Goal: Find specific page/section: Find specific page/section

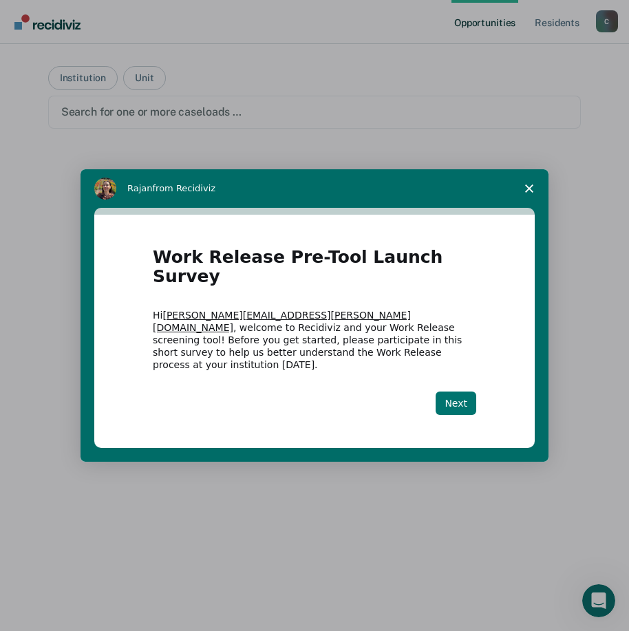
click at [458, 391] on button "Next" at bounding box center [455, 402] width 41 height 23
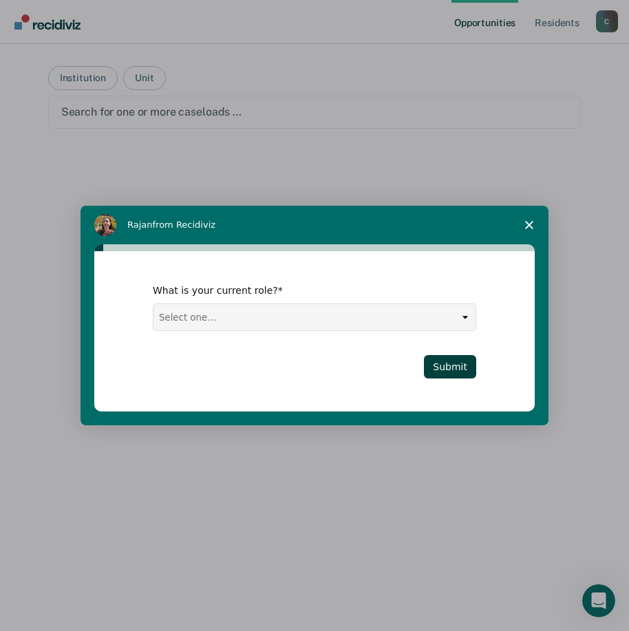
click at [466, 316] on select "Select one... Case Manager FUM Assistant [PERSON_NAME] [PERSON_NAME]" at bounding box center [314, 317] width 322 height 26
select select "Case Manager"
click at [153, 304] on select "Select one... Case Manager FUM Assistant [PERSON_NAME] [PERSON_NAME]" at bounding box center [314, 317] width 322 height 26
click at [443, 365] on button "Submit" at bounding box center [450, 366] width 52 height 23
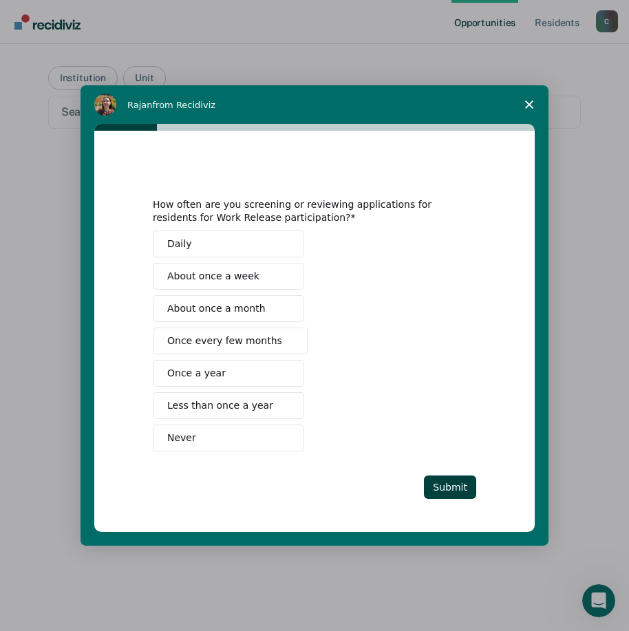
click at [179, 439] on span "Never" at bounding box center [181, 438] width 29 height 14
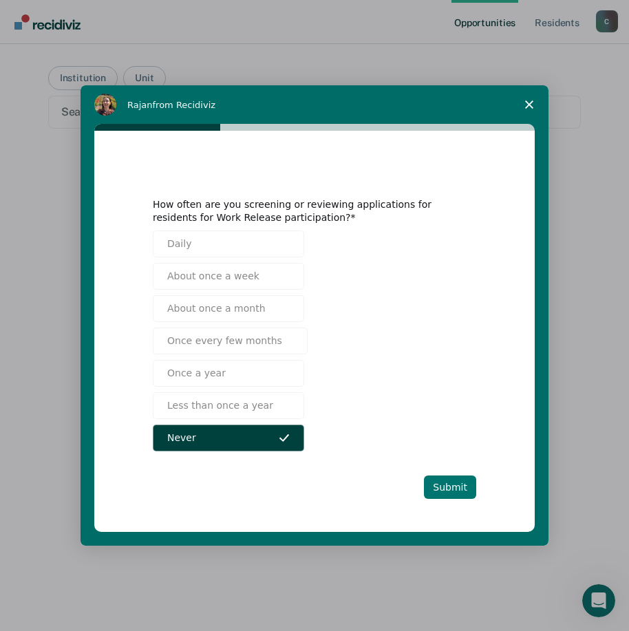
click at [446, 485] on button "Submit" at bounding box center [450, 486] width 52 height 23
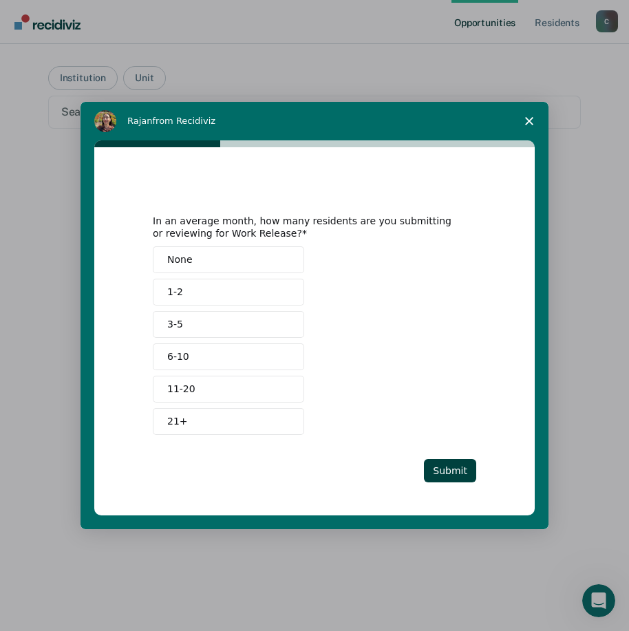
click at [183, 256] on span "None" at bounding box center [179, 259] width 25 height 14
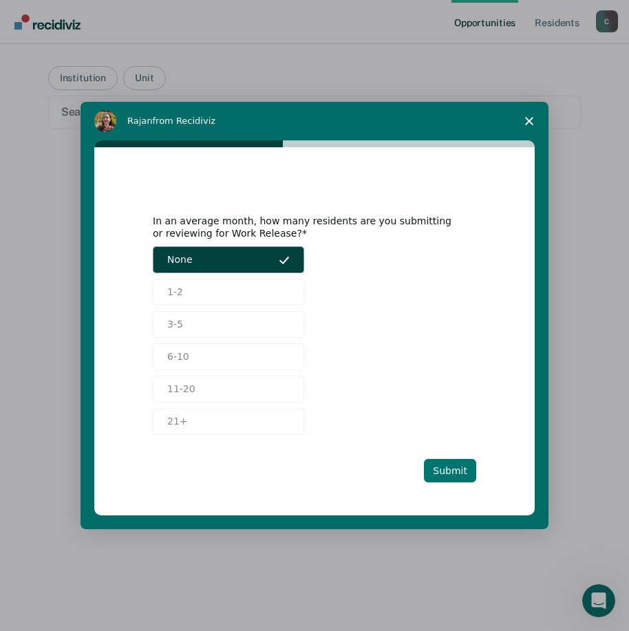
click at [453, 467] on button "Submit" at bounding box center [450, 470] width 52 height 23
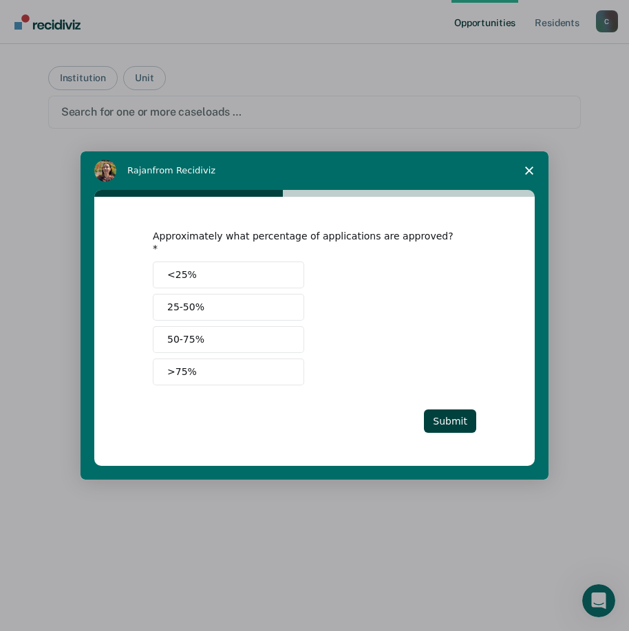
click at [185, 268] on span "<25%" at bounding box center [182, 275] width 30 height 14
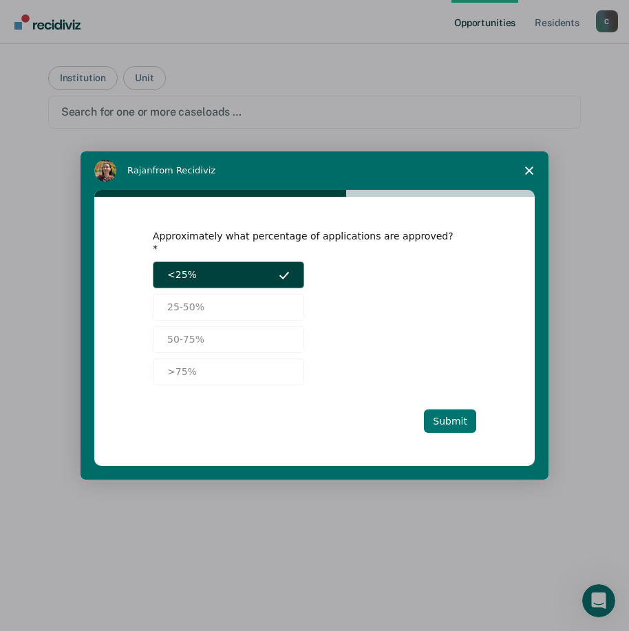
click at [446, 411] on button "Submit" at bounding box center [450, 420] width 52 height 23
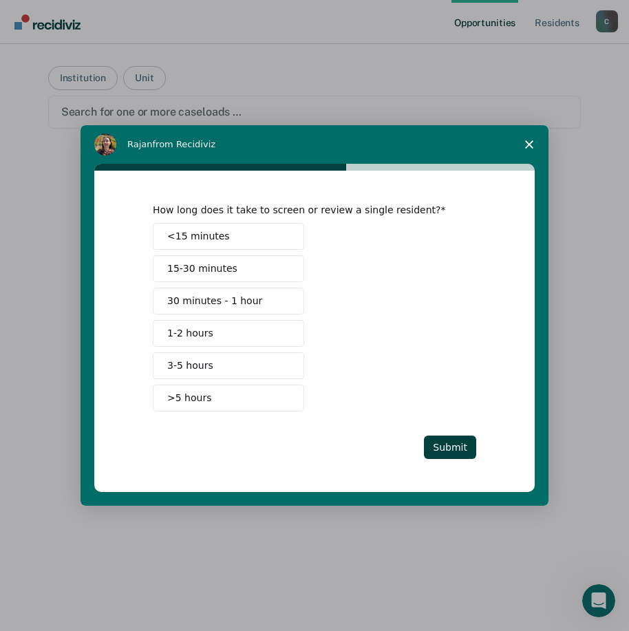
click at [238, 299] on span "30 minutes - 1 hour" at bounding box center [214, 301] width 95 height 14
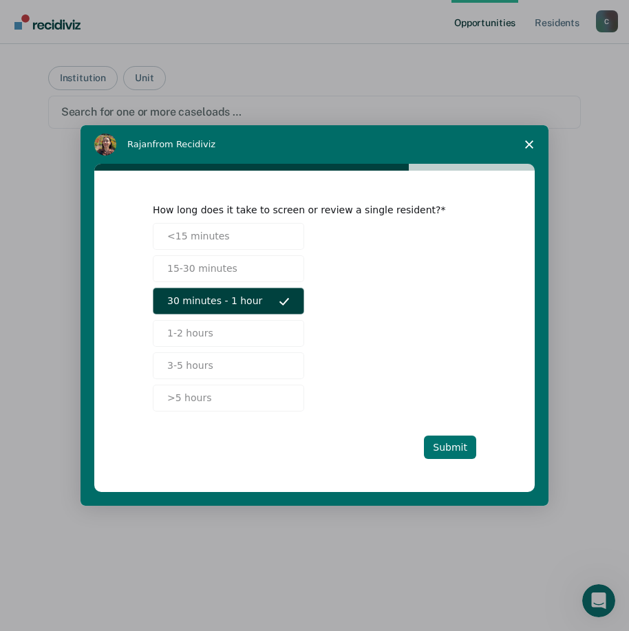
click at [451, 443] on button "Submit" at bounding box center [450, 446] width 52 height 23
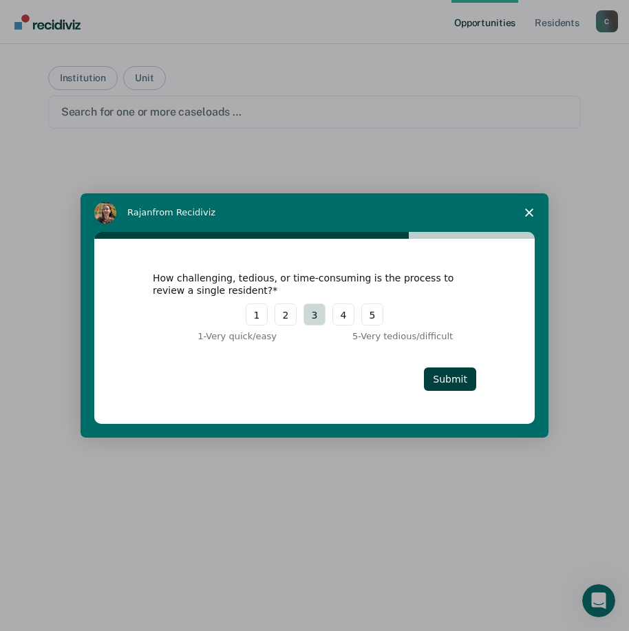
click at [310, 315] on button "3" at bounding box center [314, 314] width 22 height 22
click at [444, 375] on button "Submit" at bounding box center [450, 378] width 52 height 23
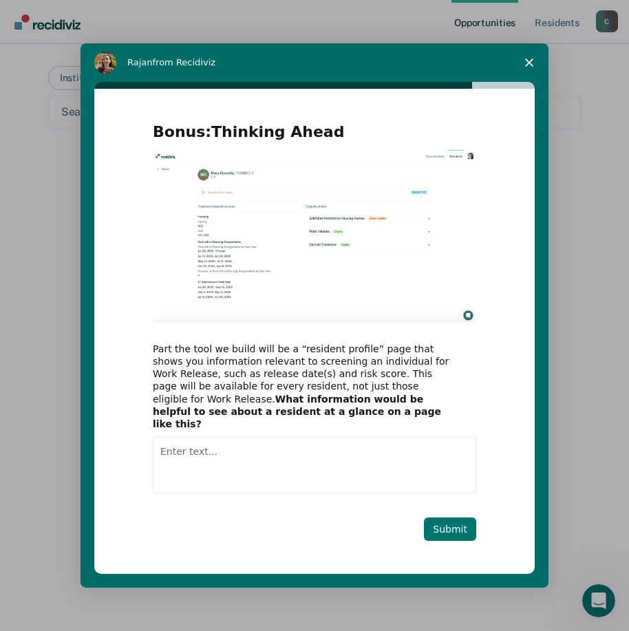
click at [452, 518] on button "Submit" at bounding box center [450, 528] width 52 height 23
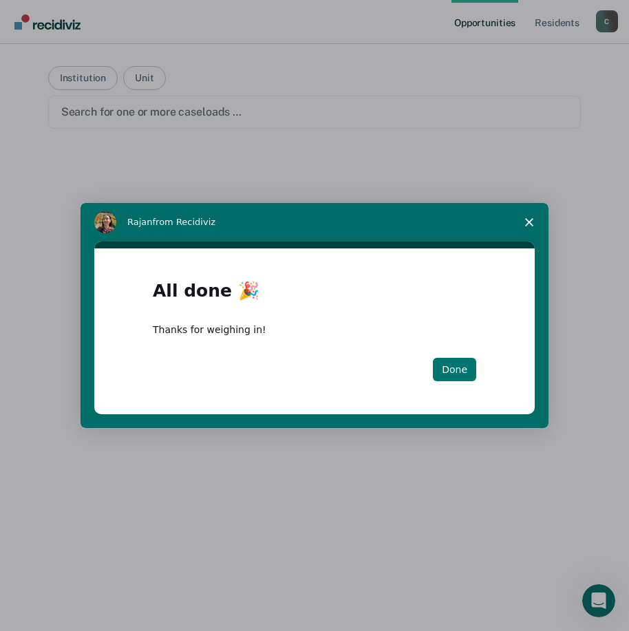
click at [456, 367] on button "Done" at bounding box center [454, 369] width 43 height 23
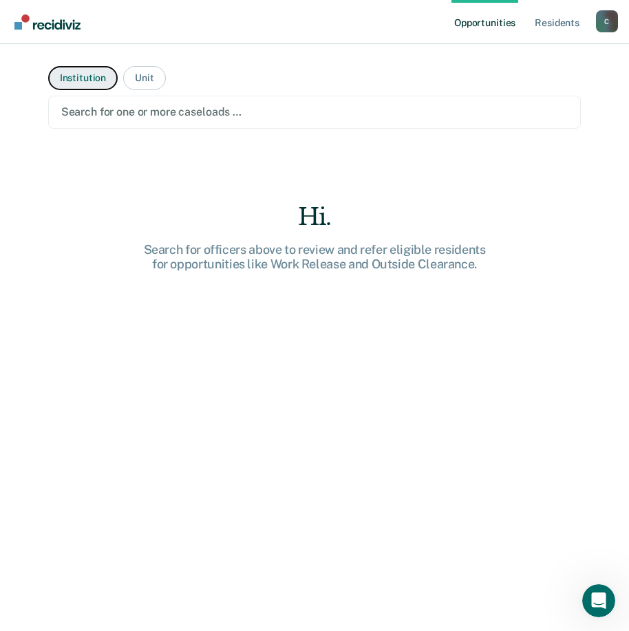
click at [72, 79] on button "Institution" at bounding box center [82, 78] width 69 height 24
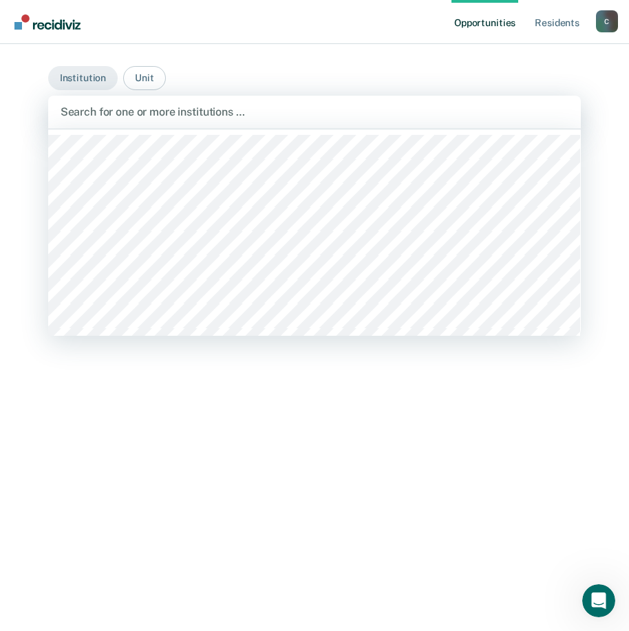
click at [263, 113] on div at bounding box center [315, 112] width 508 height 16
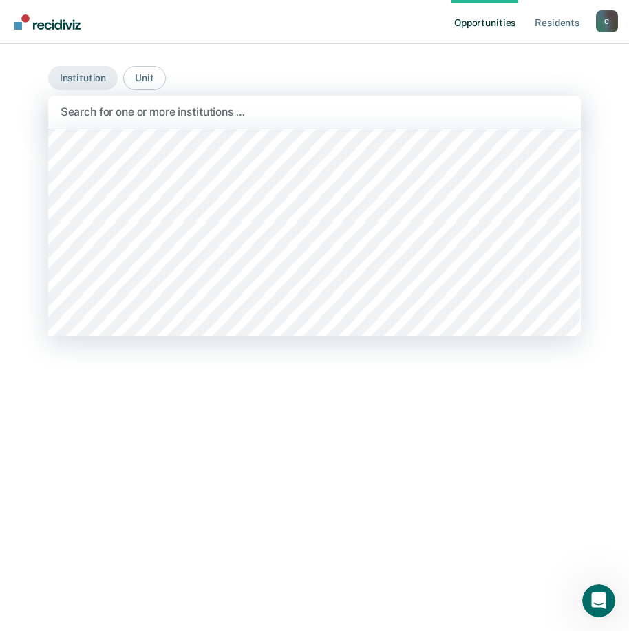
scroll to position [175, 0]
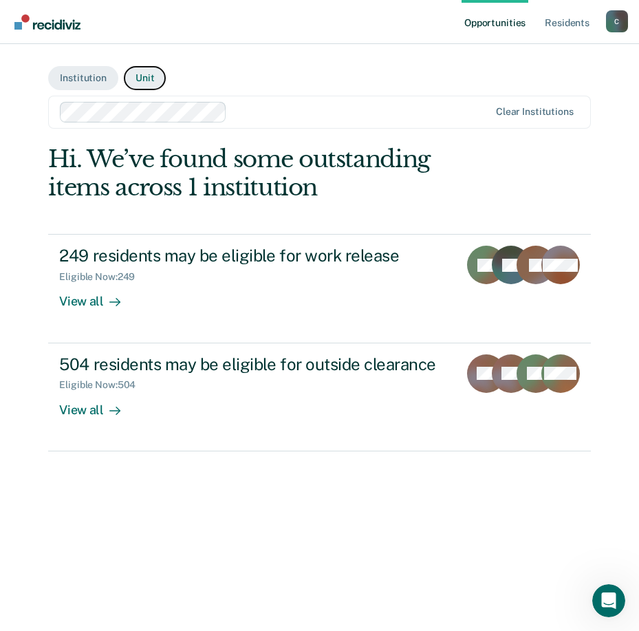
click at [144, 77] on button "Unit" at bounding box center [145, 78] width 42 height 24
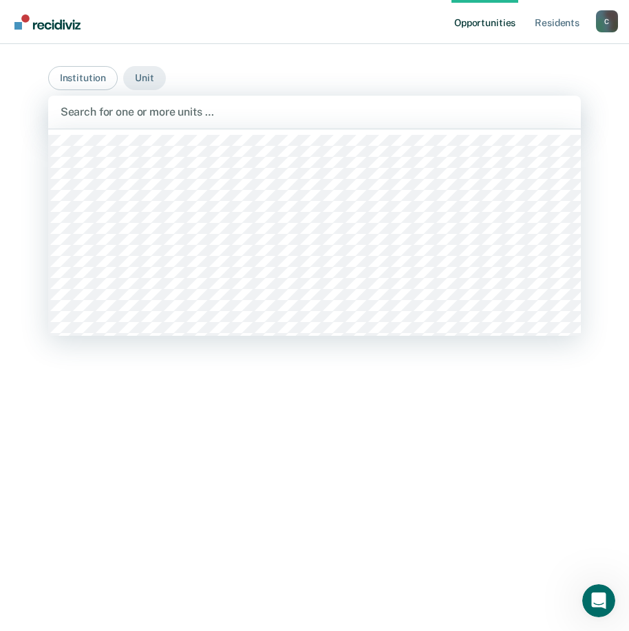
click at [222, 112] on div at bounding box center [315, 112] width 508 height 16
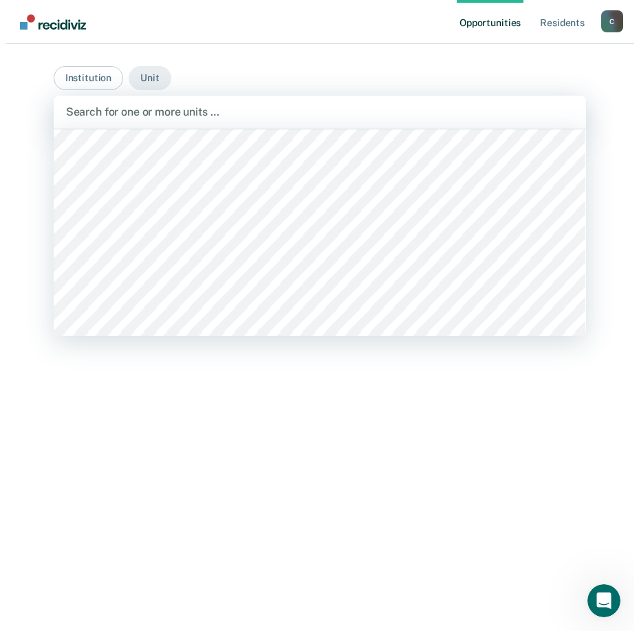
scroll to position [8496, 0]
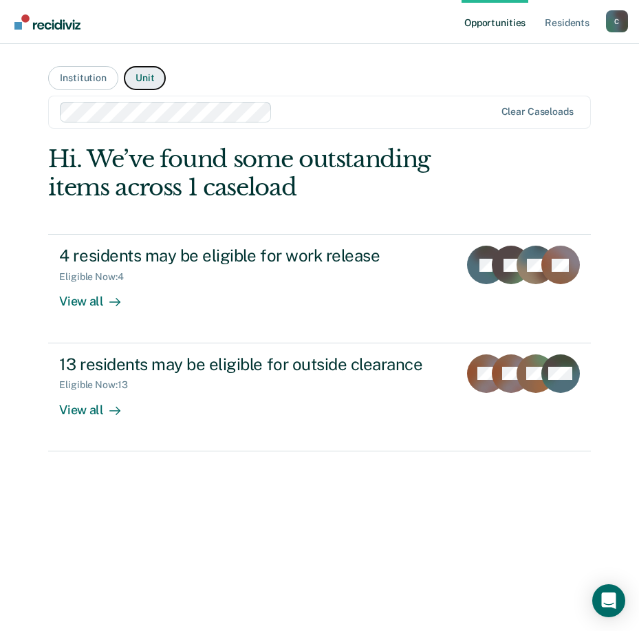
click at [153, 83] on button "Unit" at bounding box center [145, 78] width 42 height 24
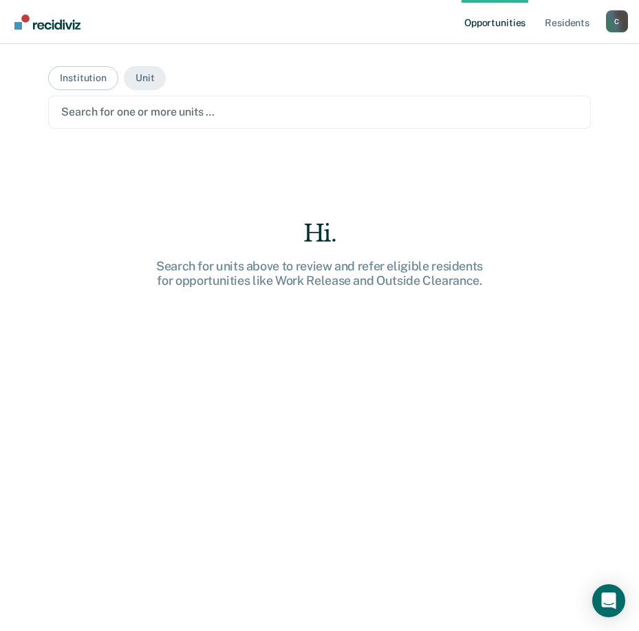
click at [217, 109] on div at bounding box center [319, 112] width 516 height 16
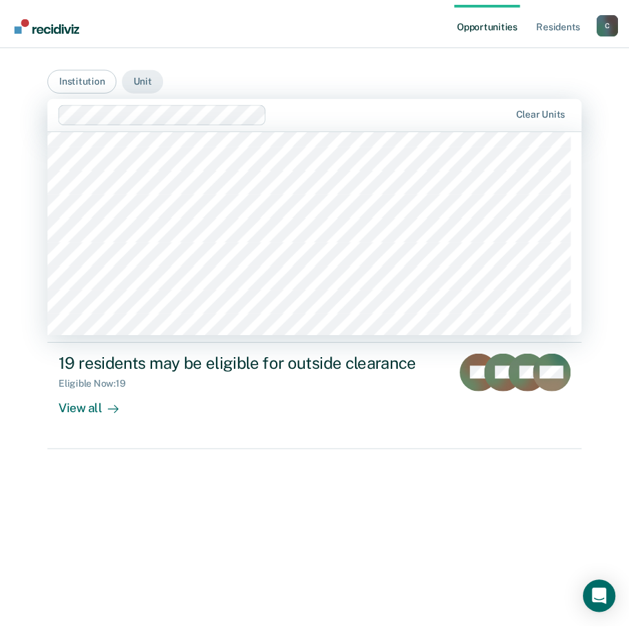
scroll to position [8556, 0]
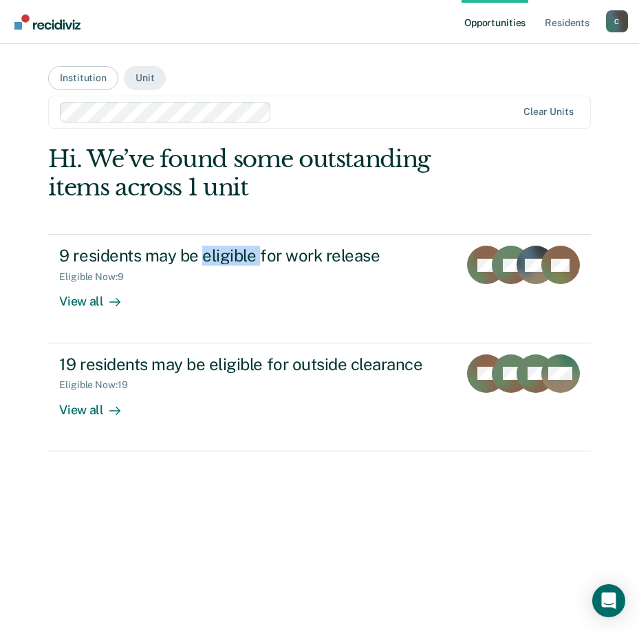
click at [204, 206] on div "Hi. We’ve found some outstanding items across 1 unit 9 residents may be eligibl…" at bounding box center [319, 298] width 542 height 306
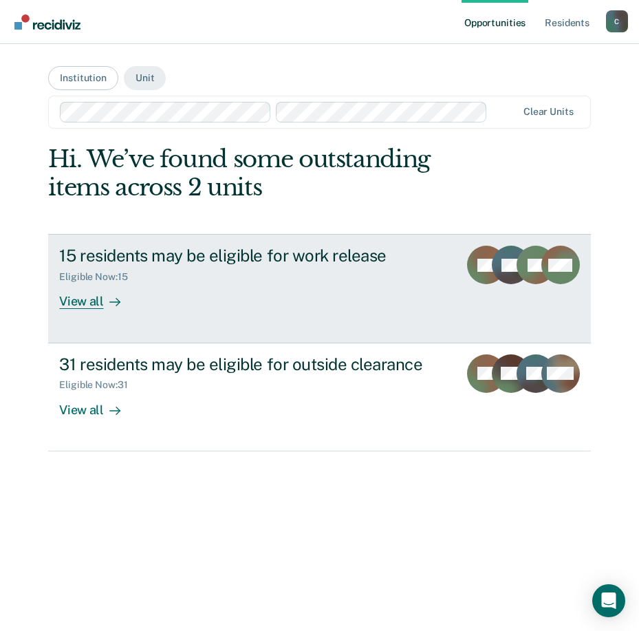
click at [81, 302] on div "View all" at bounding box center [97, 296] width 77 height 27
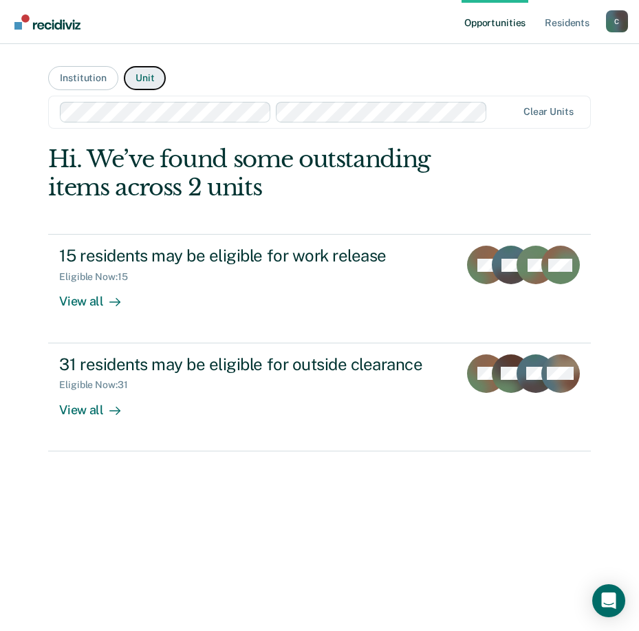
click at [144, 79] on button "Unit" at bounding box center [145, 78] width 42 height 24
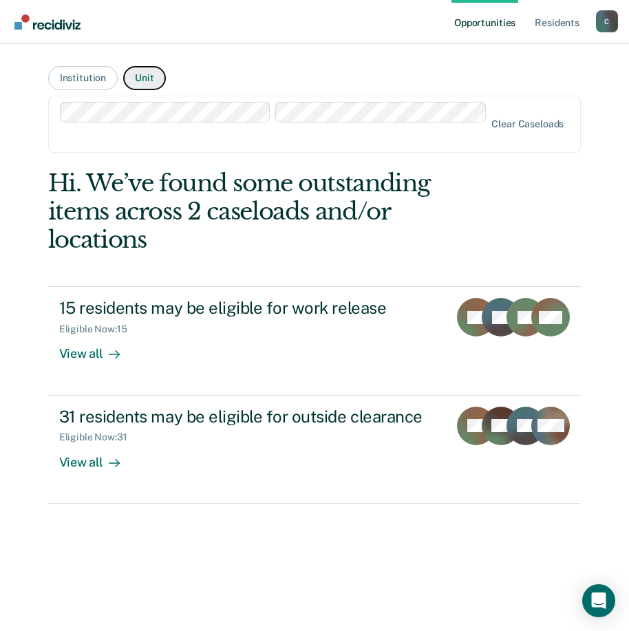
click at [149, 80] on button "Unit" at bounding box center [144, 78] width 42 height 24
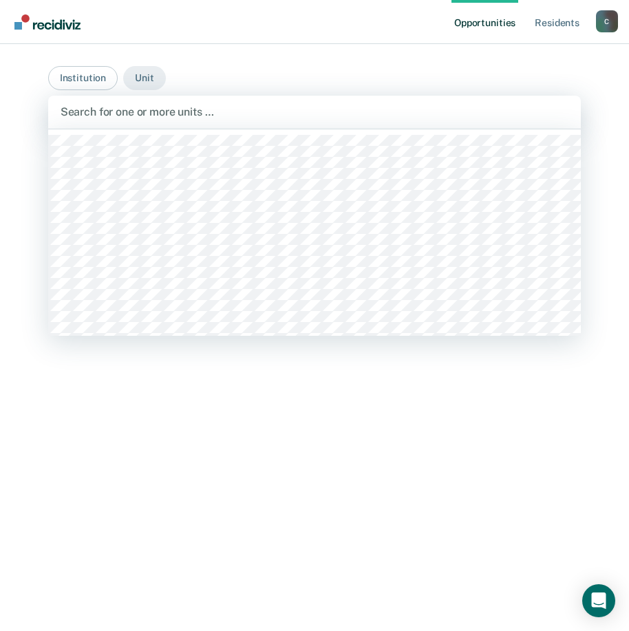
click at [216, 113] on div at bounding box center [315, 112] width 508 height 16
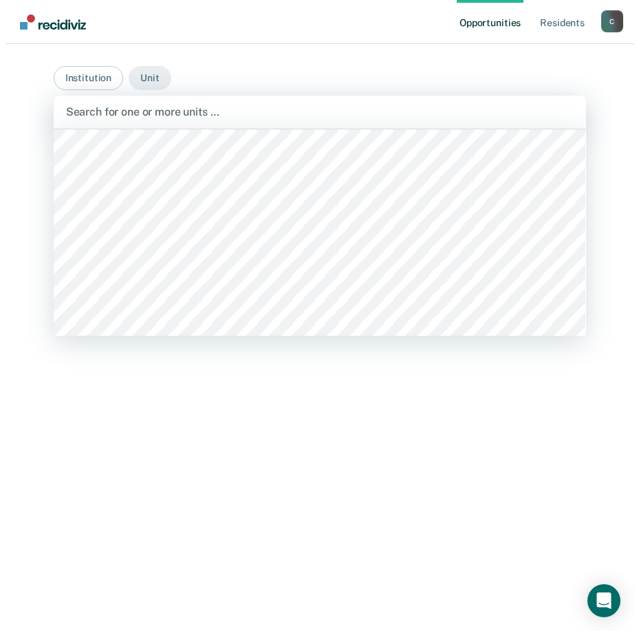
scroll to position [8667, 0]
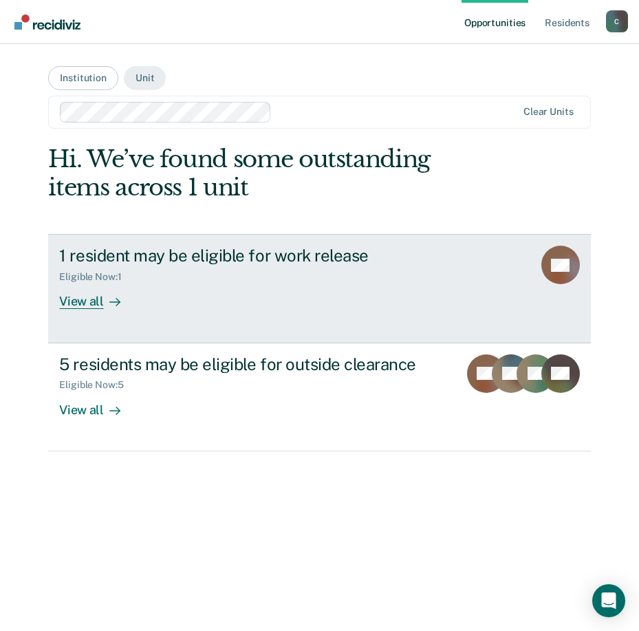
click at [75, 299] on div "View all" at bounding box center [97, 296] width 77 height 27
